Goal: Task Accomplishment & Management: Use online tool/utility

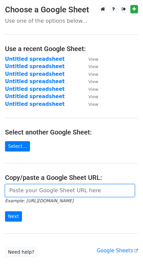
click at [48, 192] on input "url" at bounding box center [70, 190] width 130 height 13
paste input "https://docs.google.com/spreadsheets/d/1MruxvdwZOl1blkZZimhq8gzrYPOKRTJenkObOdR…"
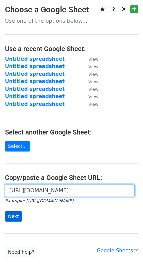
type input "https://docs.google.com/spreadsheets/d/1MruxvdwZOl1blkZZimhq8gzrYPOKRTJenkObOdR…"
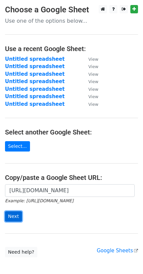
click at [18, 212] on input "Next" at bounding box center [13, 216] width 17 height 10
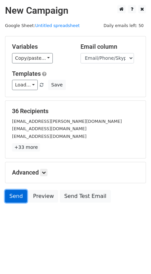
click at [13, 194] on link "Send" at bounding box center [16, 196] width 22 height 13
